Goal: Information Seeking & Learning: Find specific fact

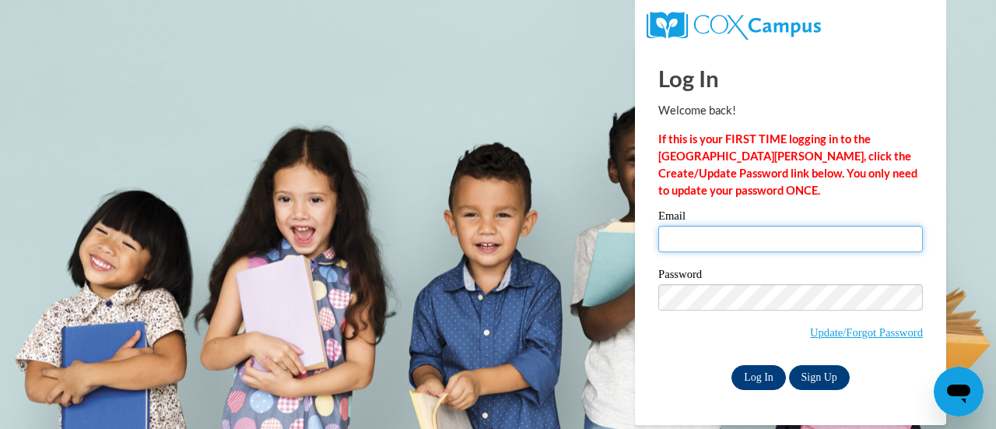
type input "salleyedwards@gmail.com"
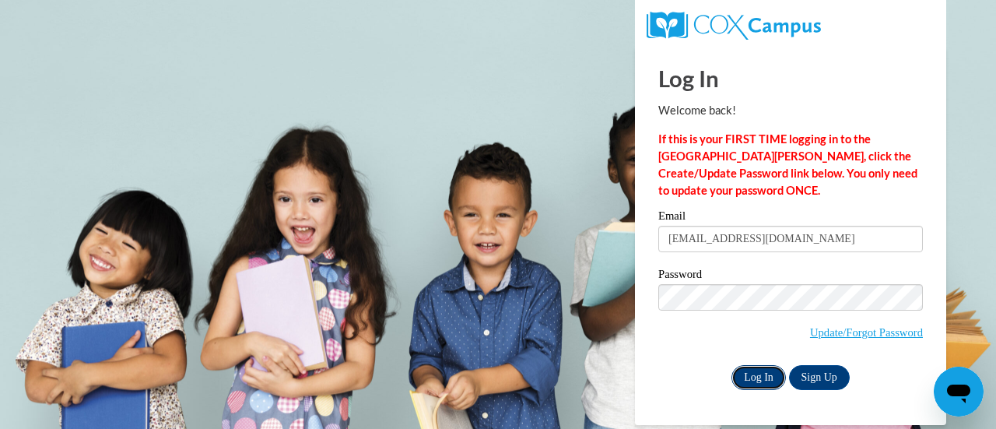
click at [756, 371] on input "Log In" at bounding box center [758, 377] width 54 height 25
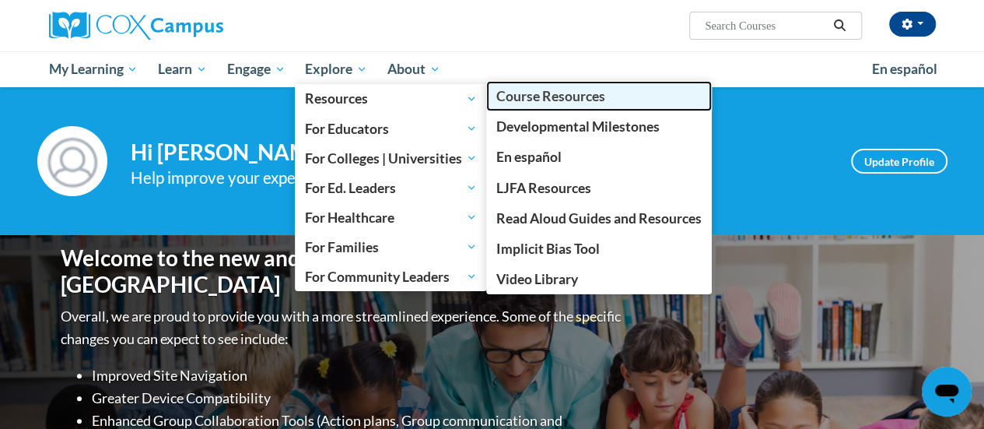
click at [549, 101] on span "Course Resources" at bounding box center [550, 96] width 109 height 16
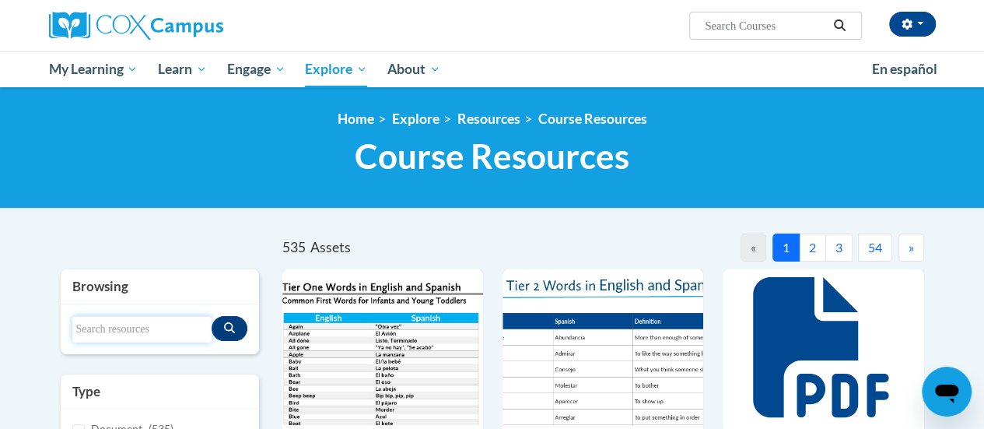
click at [156, 331] on input "Search resources" at bounding box center [141, 329] width 139 height 26
click at [112, 328] on input "Search resources" at bounding box center [141, 329] width 139 height 26
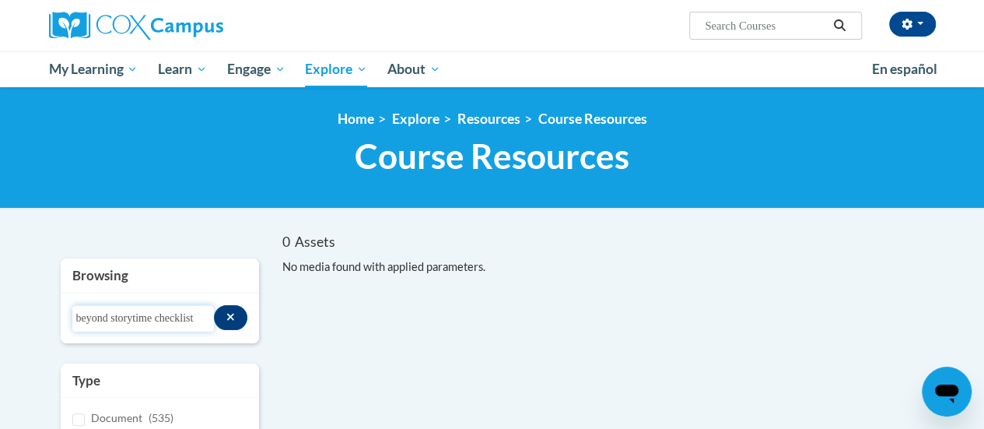
click at [177, 322] on input "beyond storytime checklist" at bounding box center [143, 318] width 142 height 26
click at [187, 315] on input "beyond storytime checklist" at bounding box center [143, 318] width 142 height 26
type input "beyond storytime"
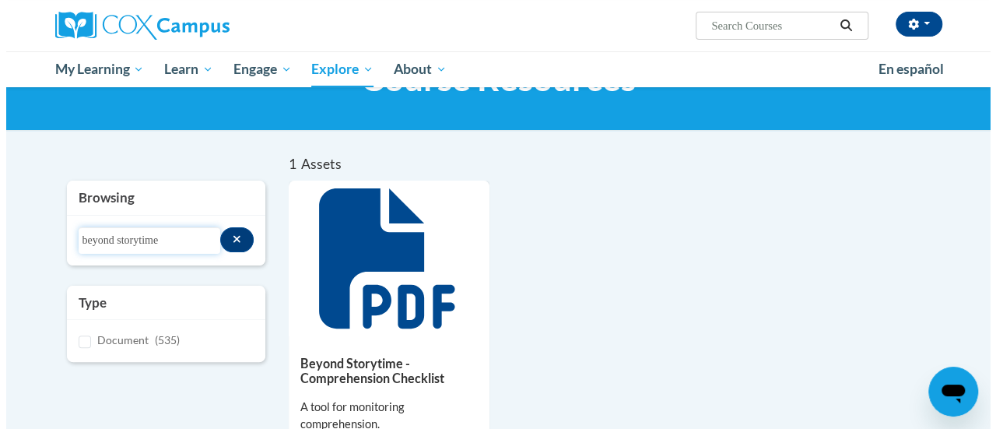
scroll to position [156, 0]
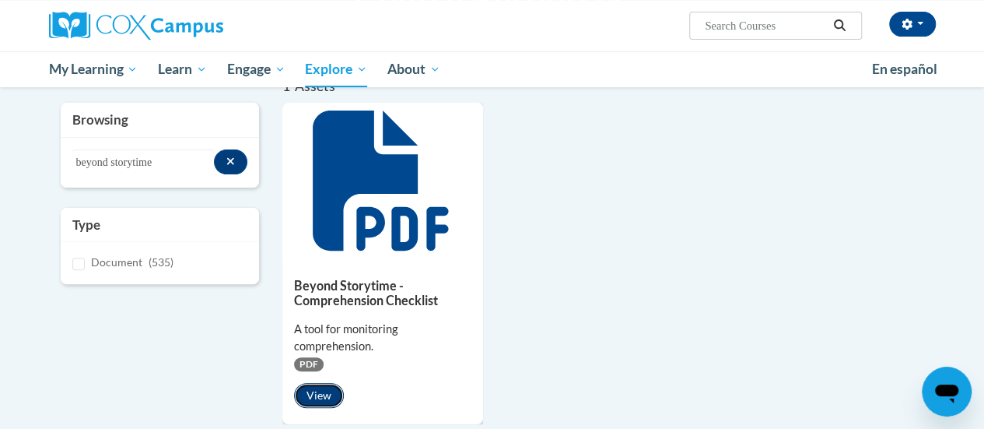
click at [323, 391] on button "View" at bounding box center [319, 395] width 50 height 25
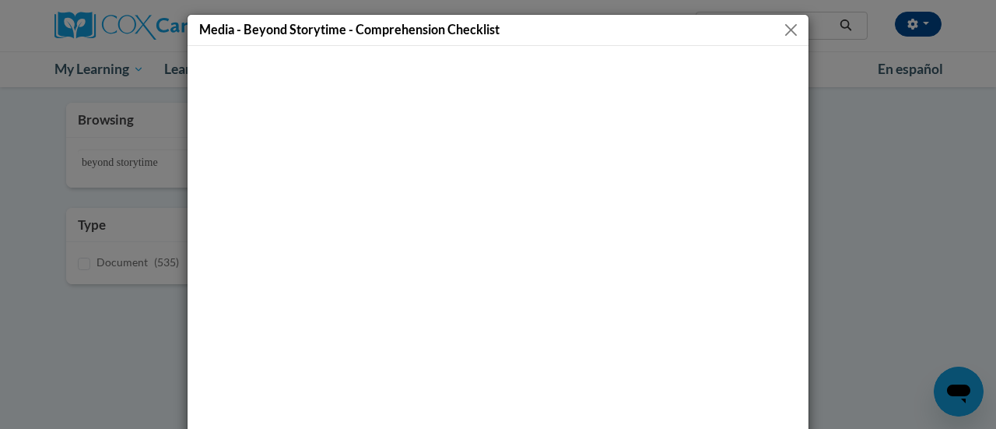
click at [786, 31] on button "Close" at bounding box center [790, 29] width 19 height 19
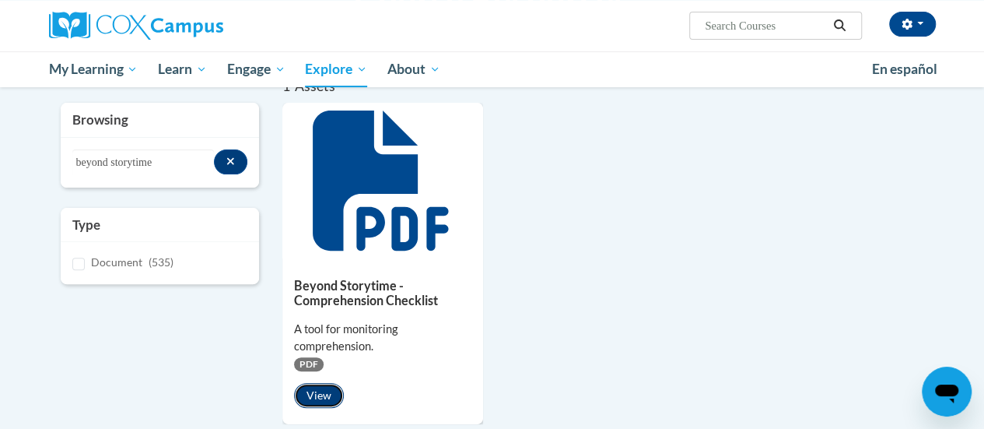
click at [321, 391] on button "View" at bounding box center [319, 395] width 50 height 25
